Goal: Task Accomplishment & Management: Use online tool/utility

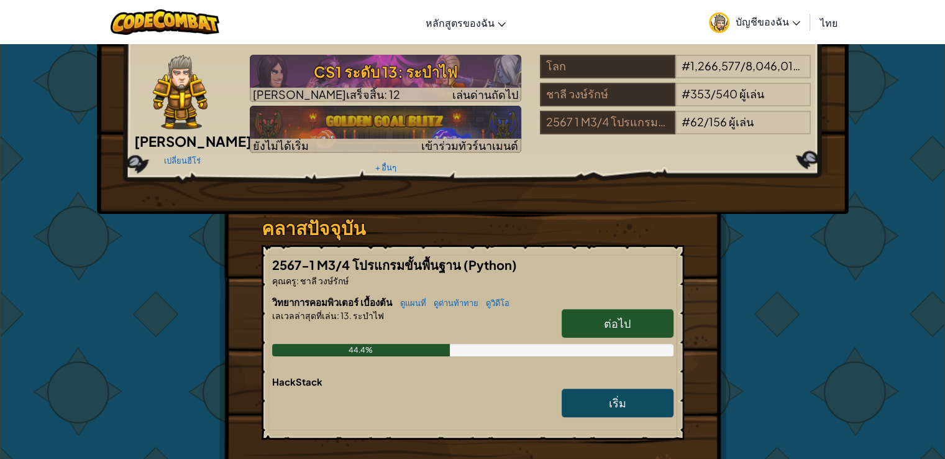
scroll to position [62, 0]
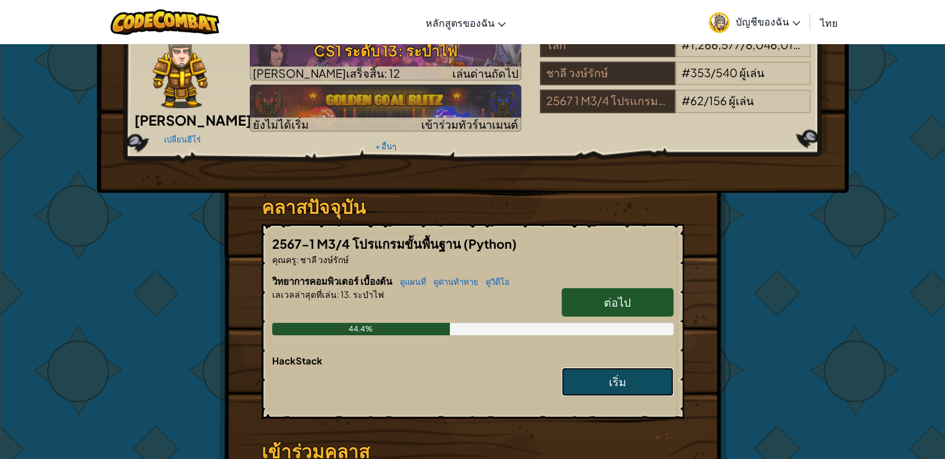
click at [606, 382] on link "เริ่ม" at bounding box center [618, 381] width 112 height 29
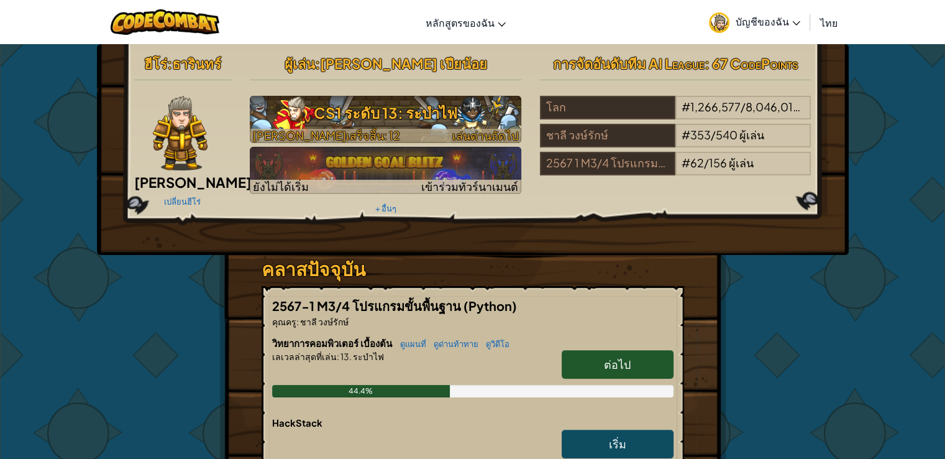
click at [423, 104] on h3 "CS1 ระดับ 13: ระบำไฟ" at bounding box center [386, 113] width 272 height 28
